Goal: Task Accomplishment & Management: Use online tool/utility

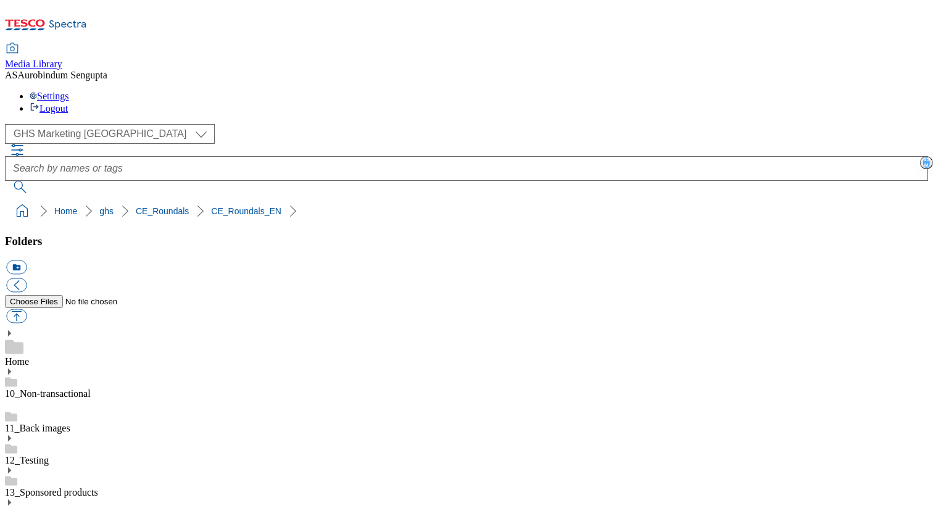
scroll to position [197, 0]
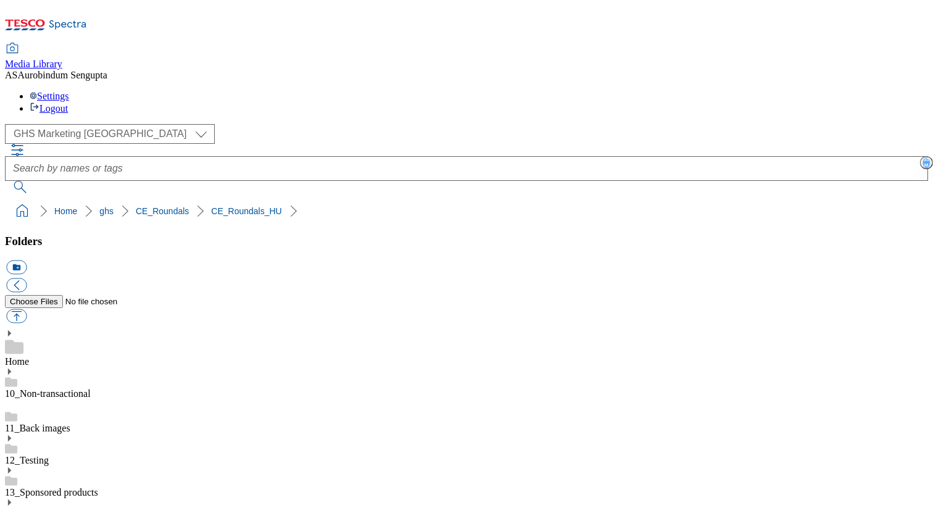
scroll to position [51, 0]
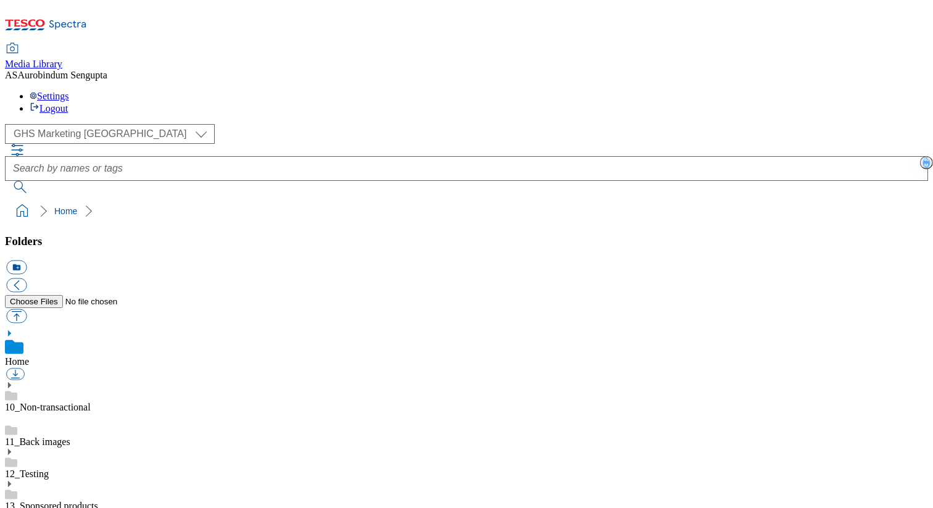
scroll to position [273, 0]
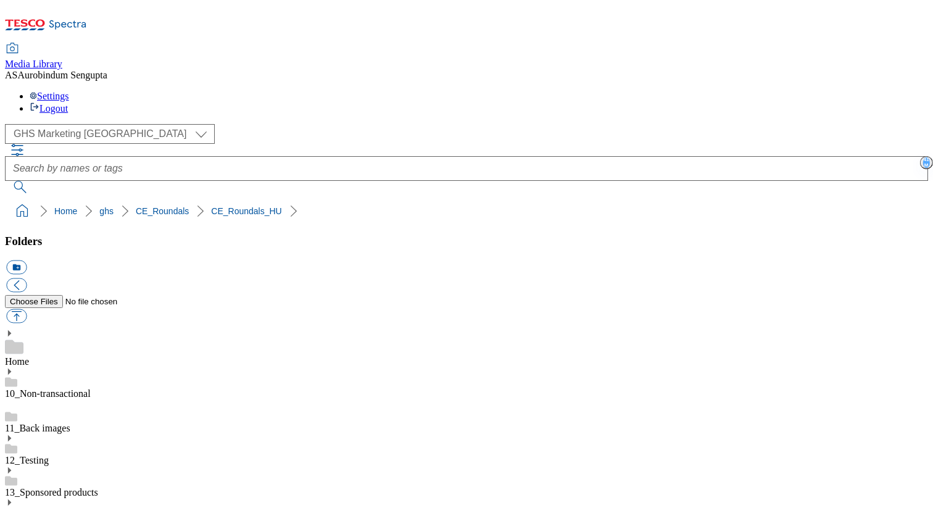
scroll to position [267, 0]
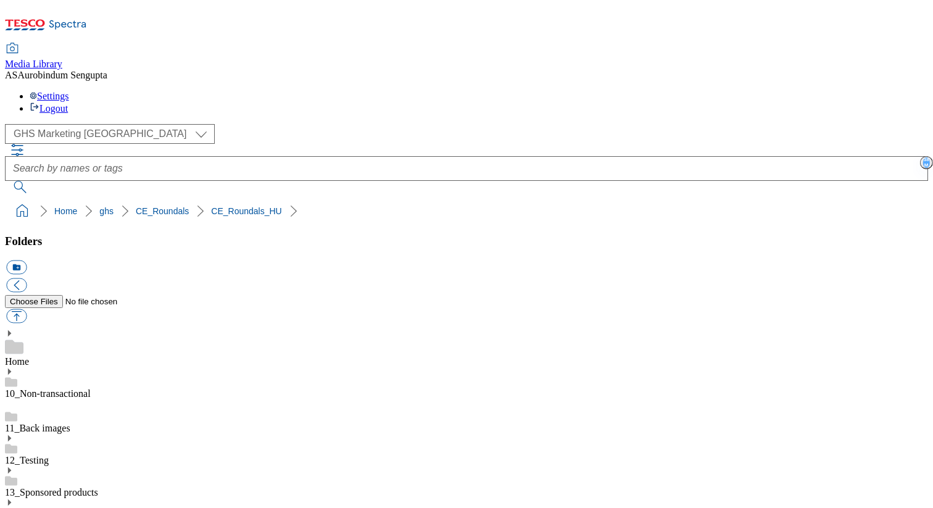
paste input "_és_gyümölcs"
type input "rounded_super_department_zöldség_és_gyümölcs"
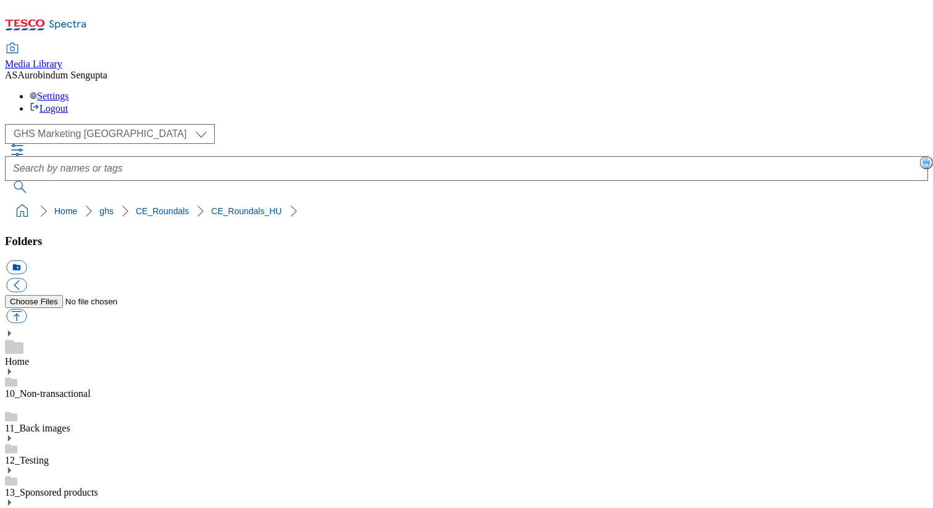
scroll to position [0, 0]
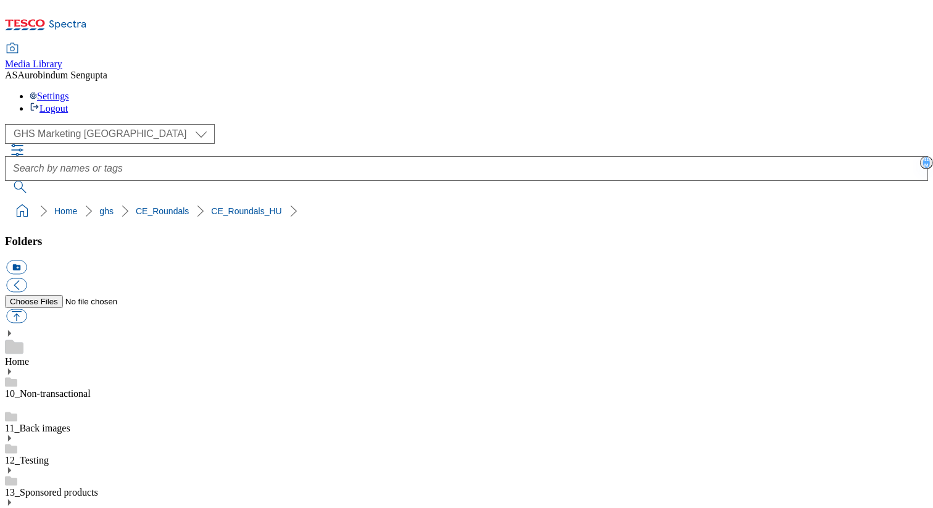
scroll to position [0, 0]
paste input "rounded_super_department_tejtermékek_és_tojás"
type input "rounded_super_department_tejtermékek_és_tojás"
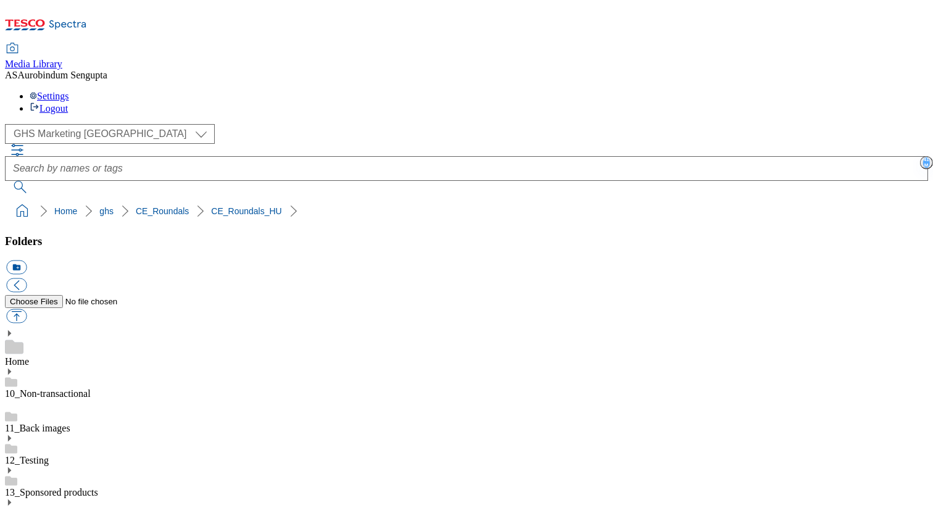
paste input "és_"
type input "rounded_super_department_hús_és_felvágott"
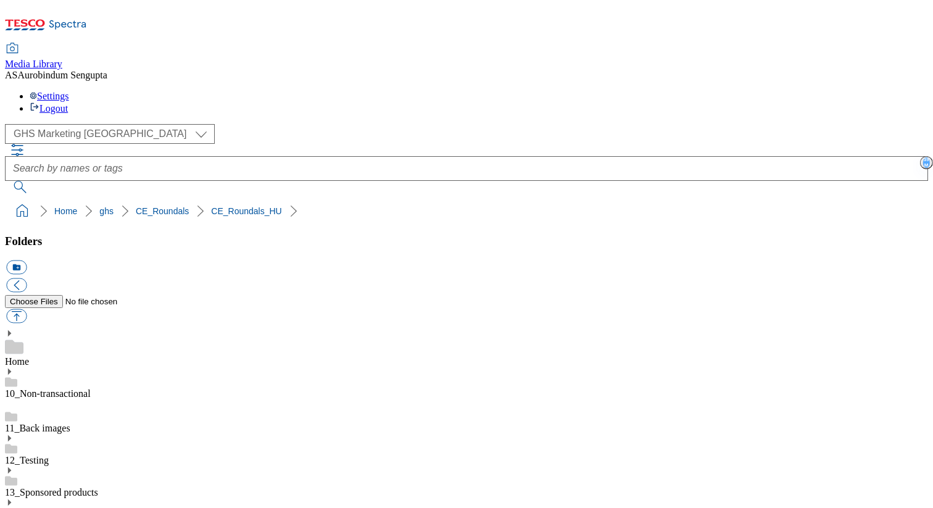
scroll to position [246, 0]
paste input "és_"
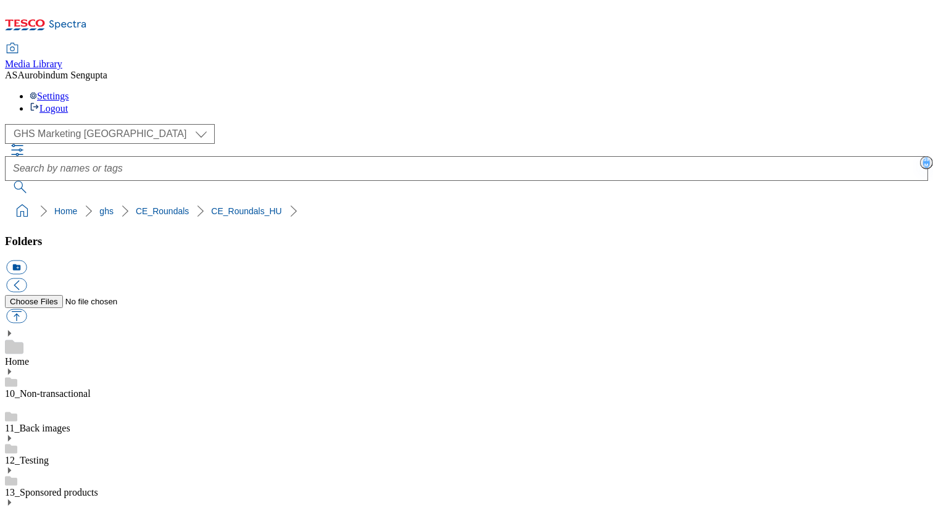
type input "rounded_super_department_otthon_és_hobbi"
